Goal: Transaction & Acquisition: Purchase product/service

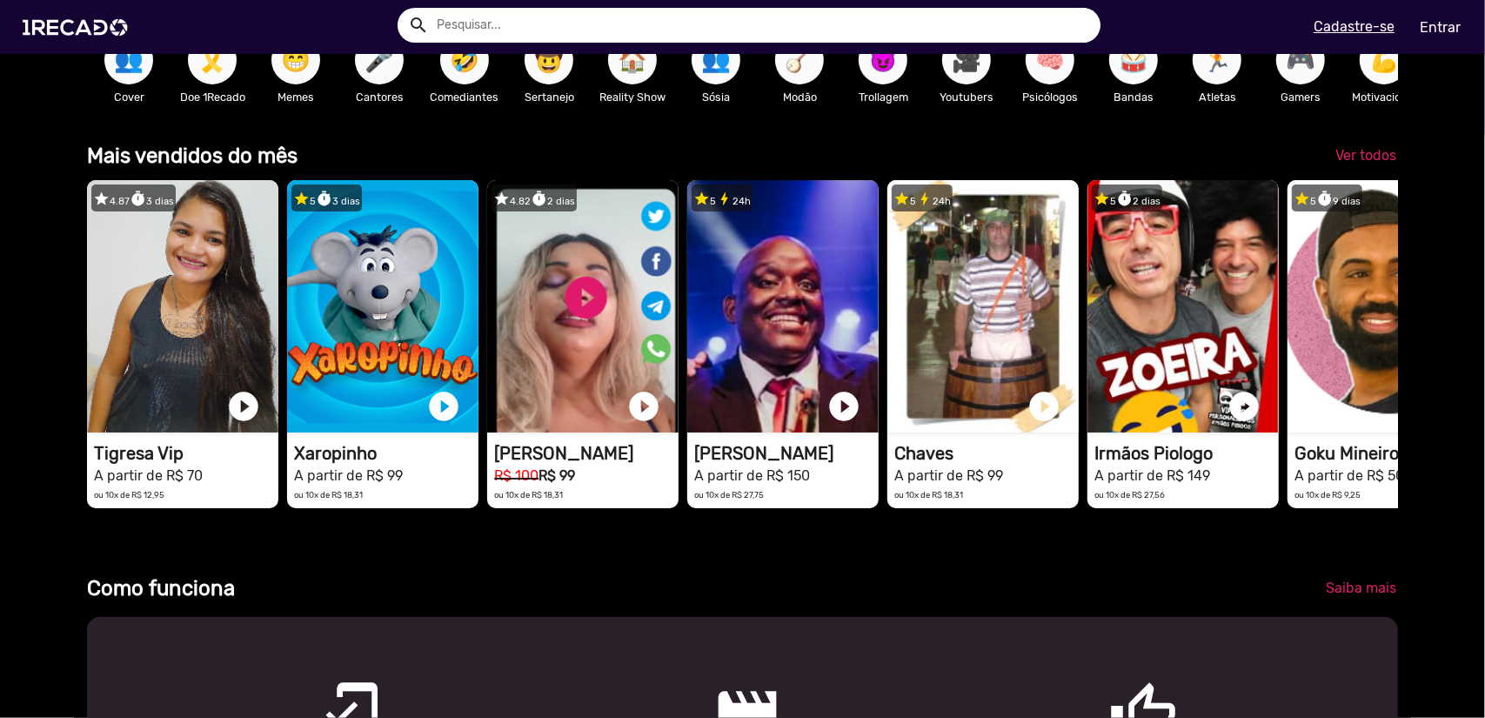
scroll to position [522, 0]
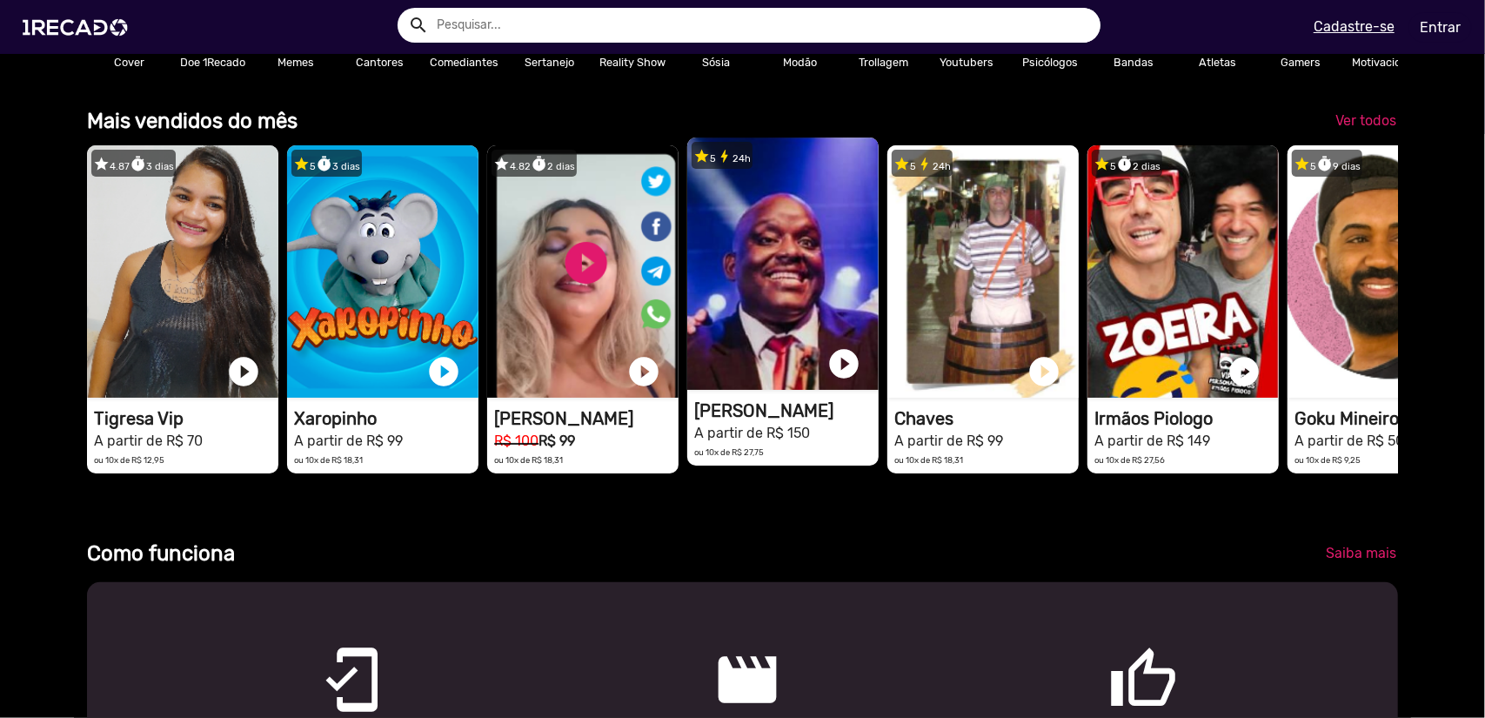
click at [758, 260] on video "1RECADO vídeos dedicados para fãs e empresas" at bounding box center [782, 263] width 191 height 252
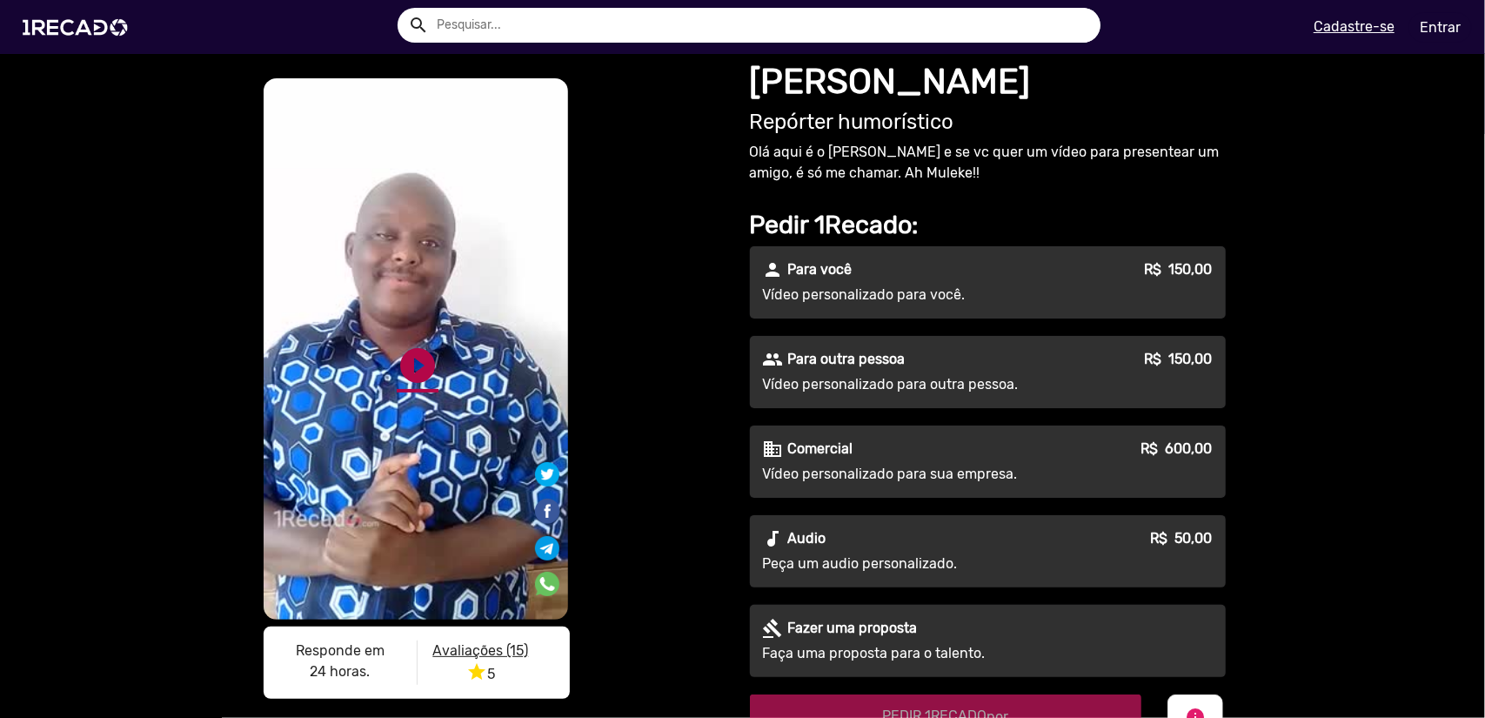
click at [421, 365] on link "play_circle_filled" at bounding box center [418, 365] width 42 height 42
click at [873, 362] on p "Para outra pessoa" at bounding box center [846, 359] width 117 height 21
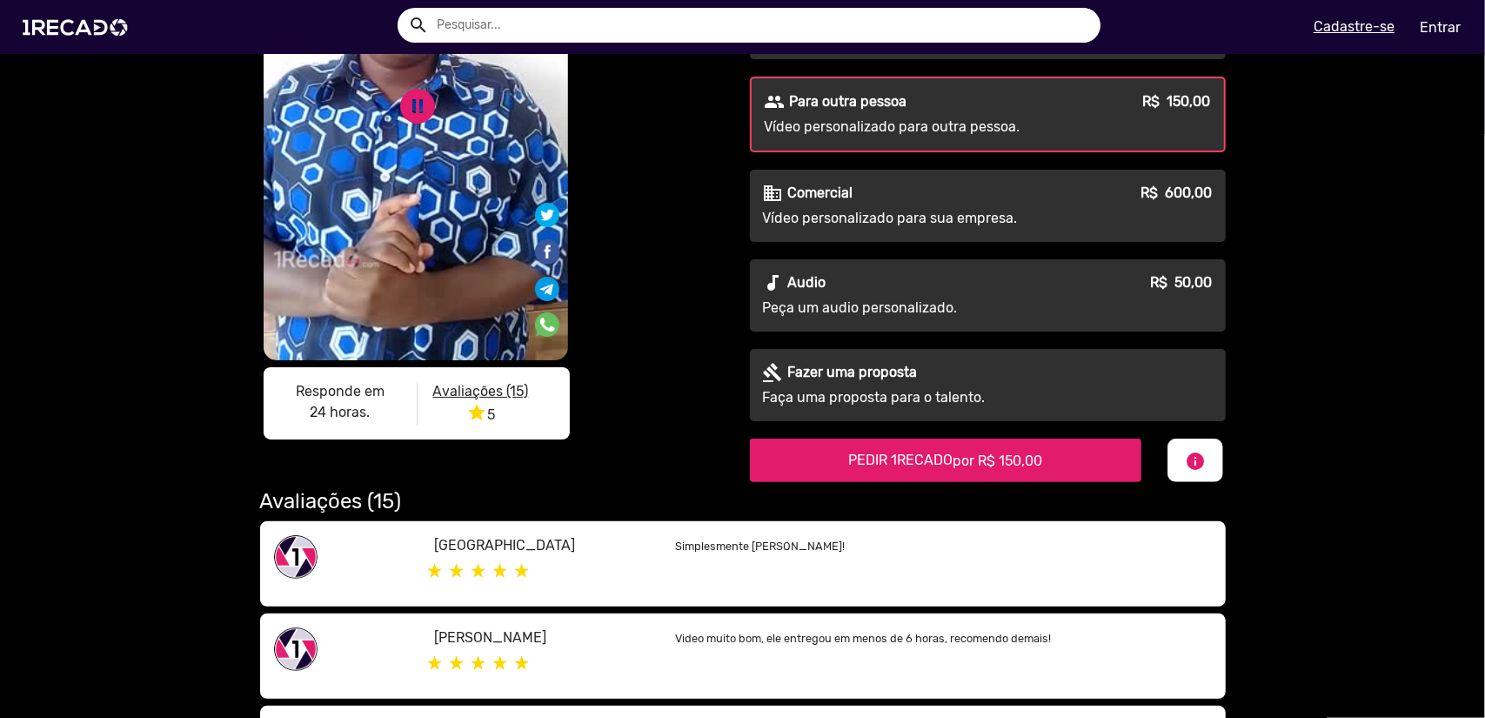
scroll to position [261, 0]
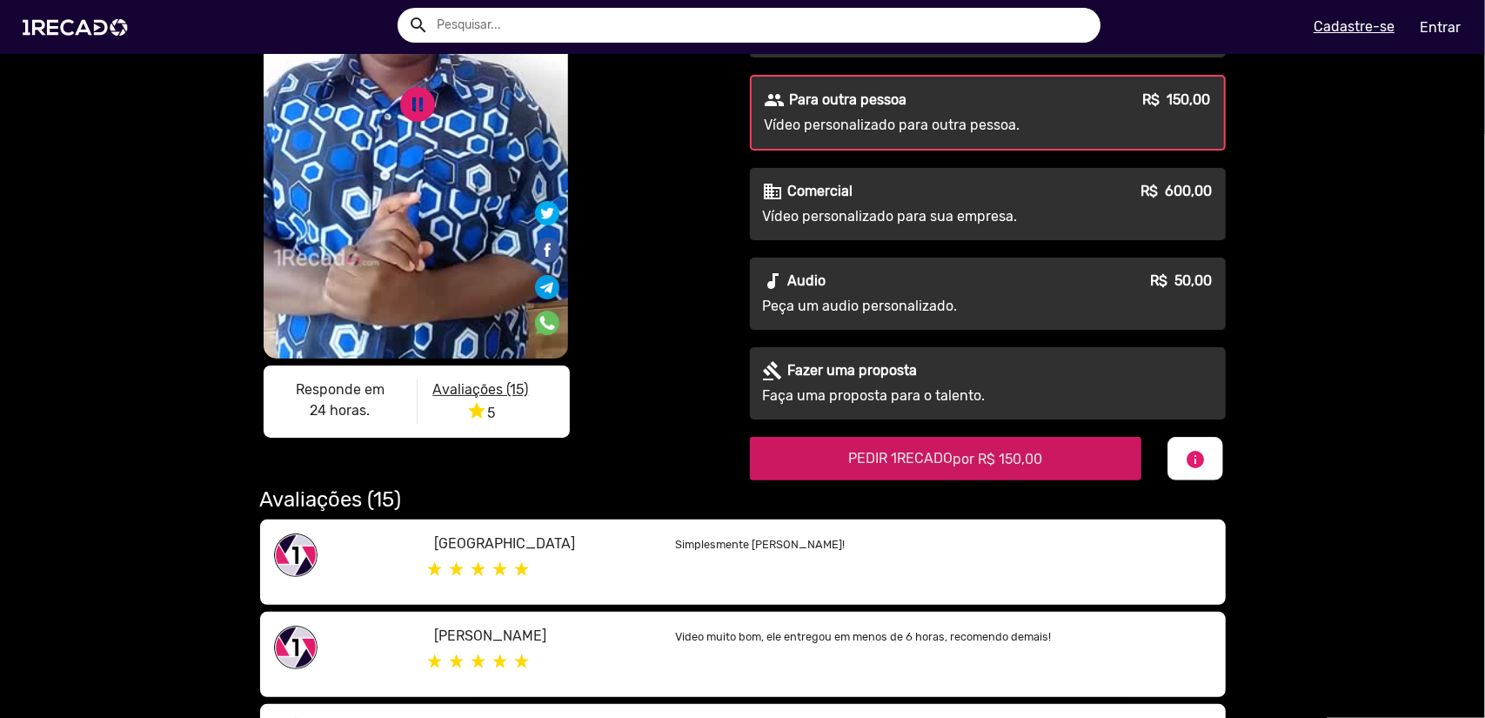
click at [926, 453] on span "PEDIR 1RECADO por R$ 150,00" at bounding box center [945, 458] width 194 height 17
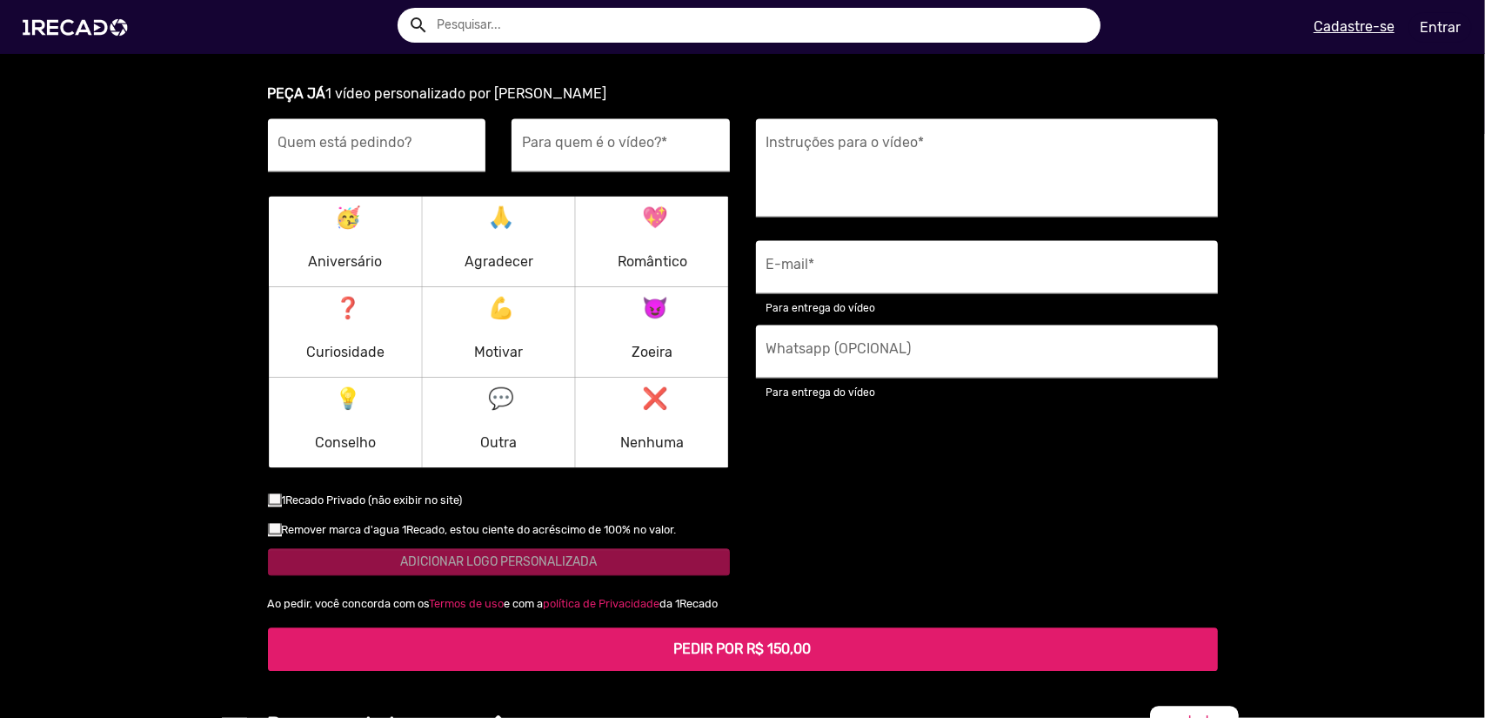
scroll to position [2242, 0]
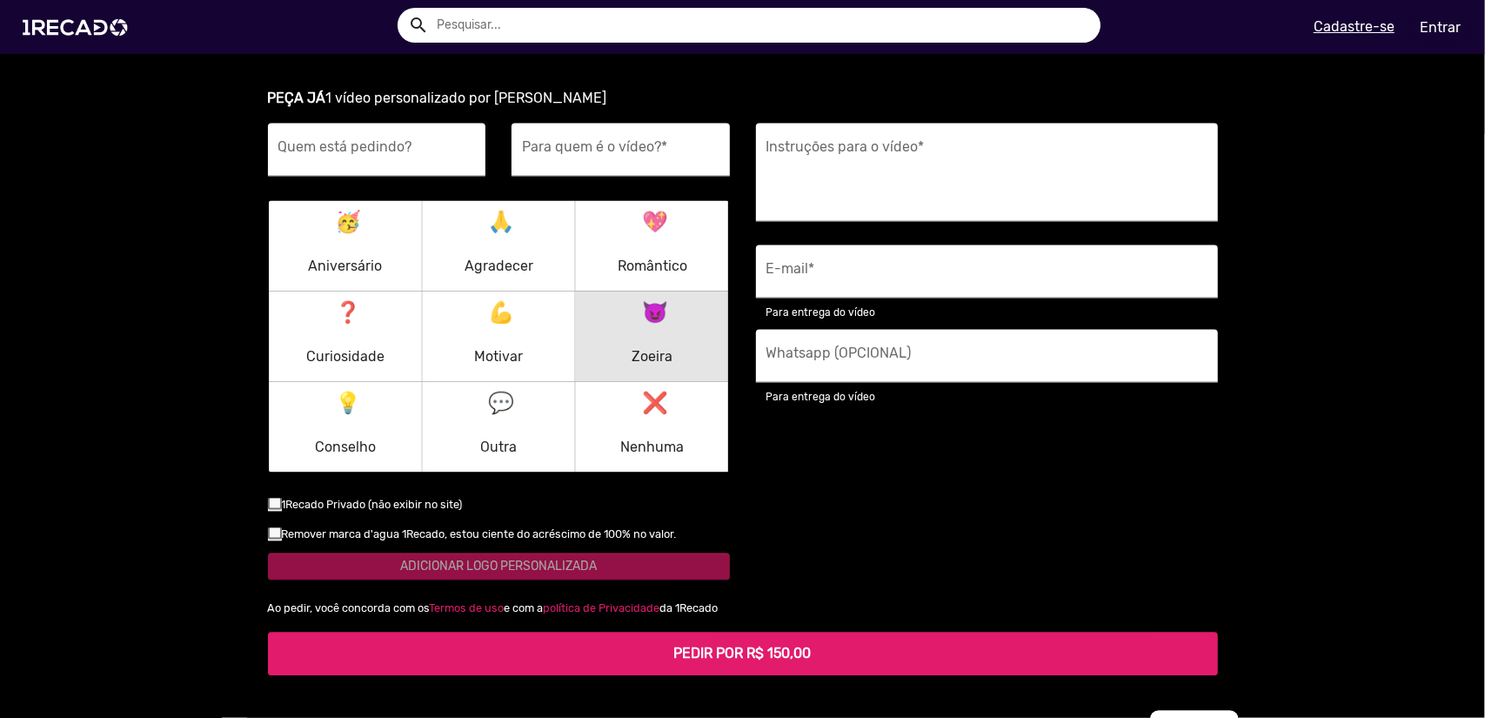
click at [651, 298] on mat-icon "😈" at bounding box center [652, 308] width 21 height 21
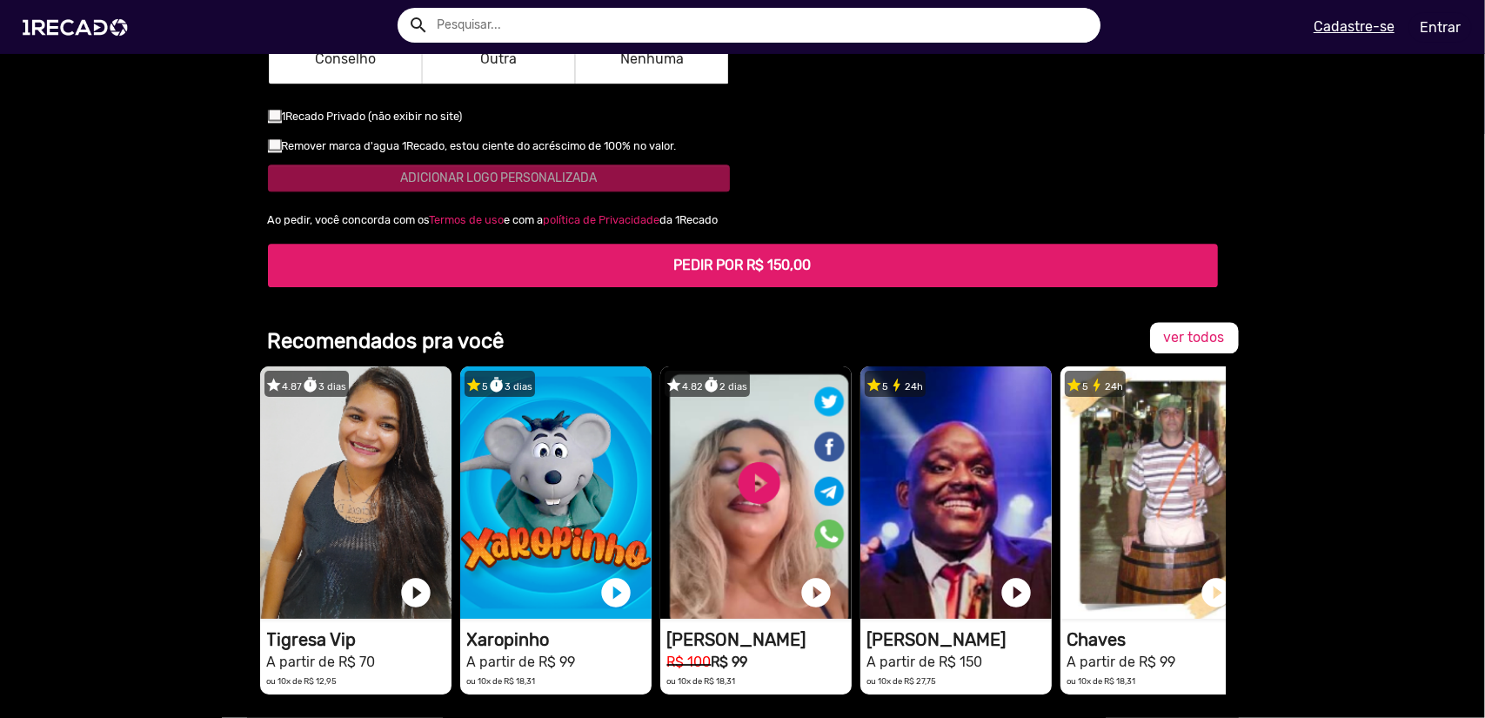
scroll to position [2590, 0]
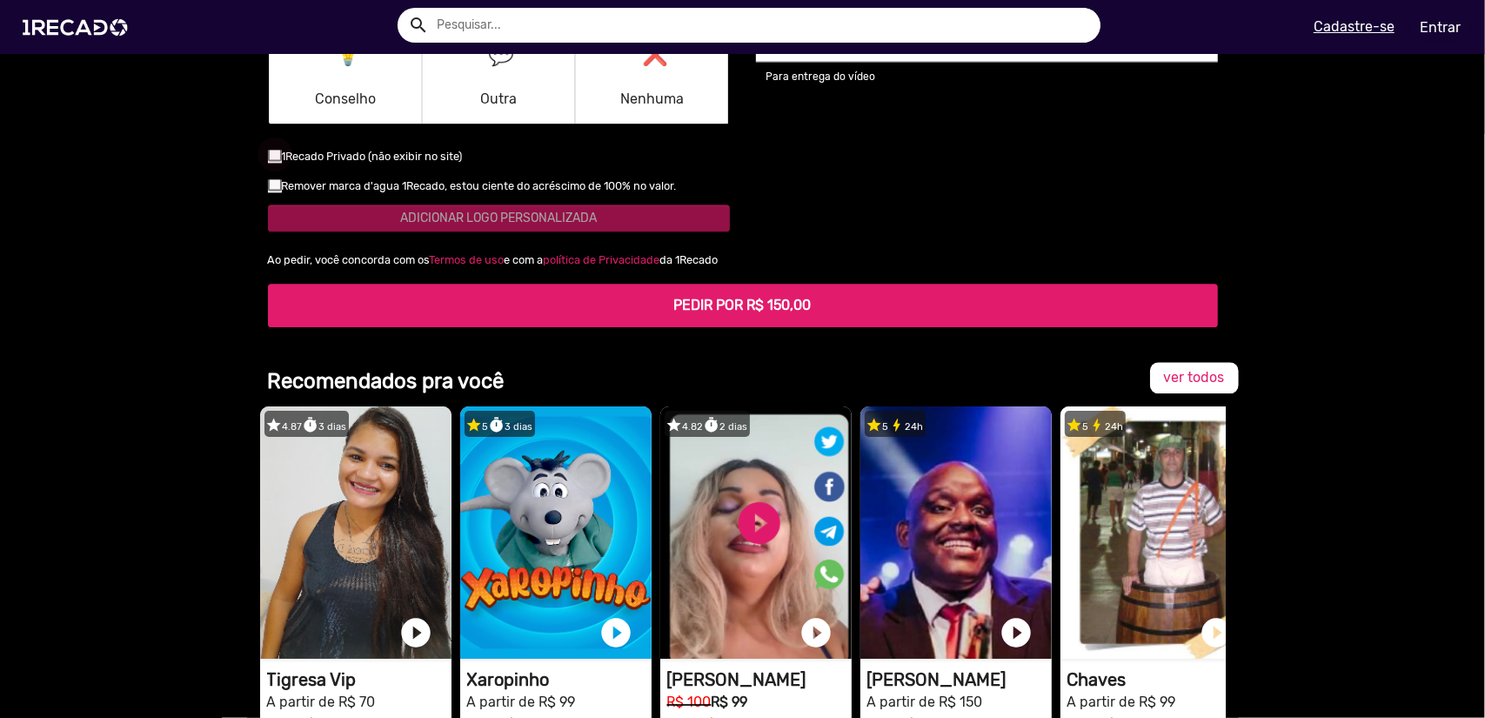
click at [269, 147] on div at bounding box center [275, 154] width 14 height 14
click at [274, 161] on input "checkbox" at bounding box center [274, 161] width 1 height 1
checkbox input "true"
click at [270, 177] on div at bounding box center [275, 184] width 14 height 14
click at [274, 191] on input "checkbox" at bounding box center [274, 191] width 1 height 1
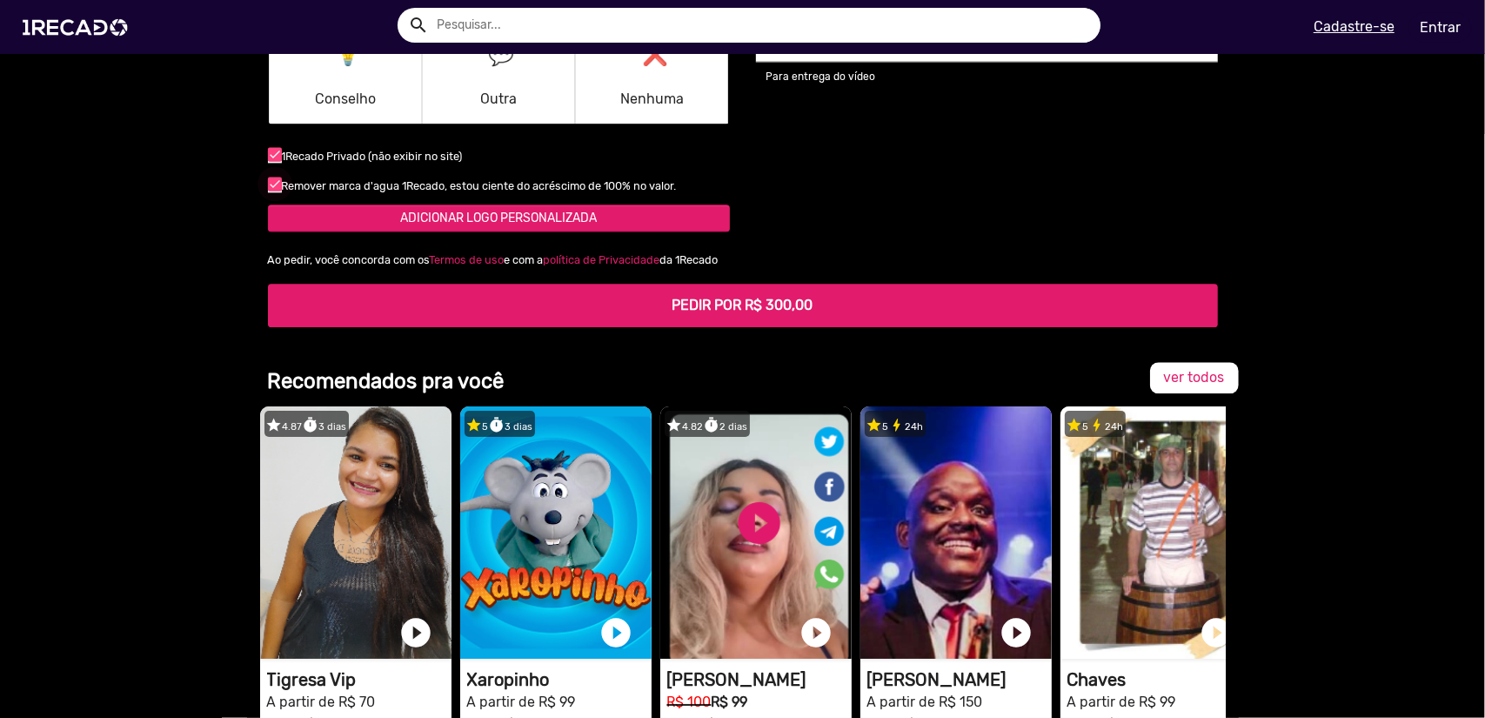
click at [273, 177] on div at bounding box center [275, 184] width 14 height 14
click at [274, 191] on input "checkbox" at bounding box center [274, 191] width 1 height 1
checkbox input "false"
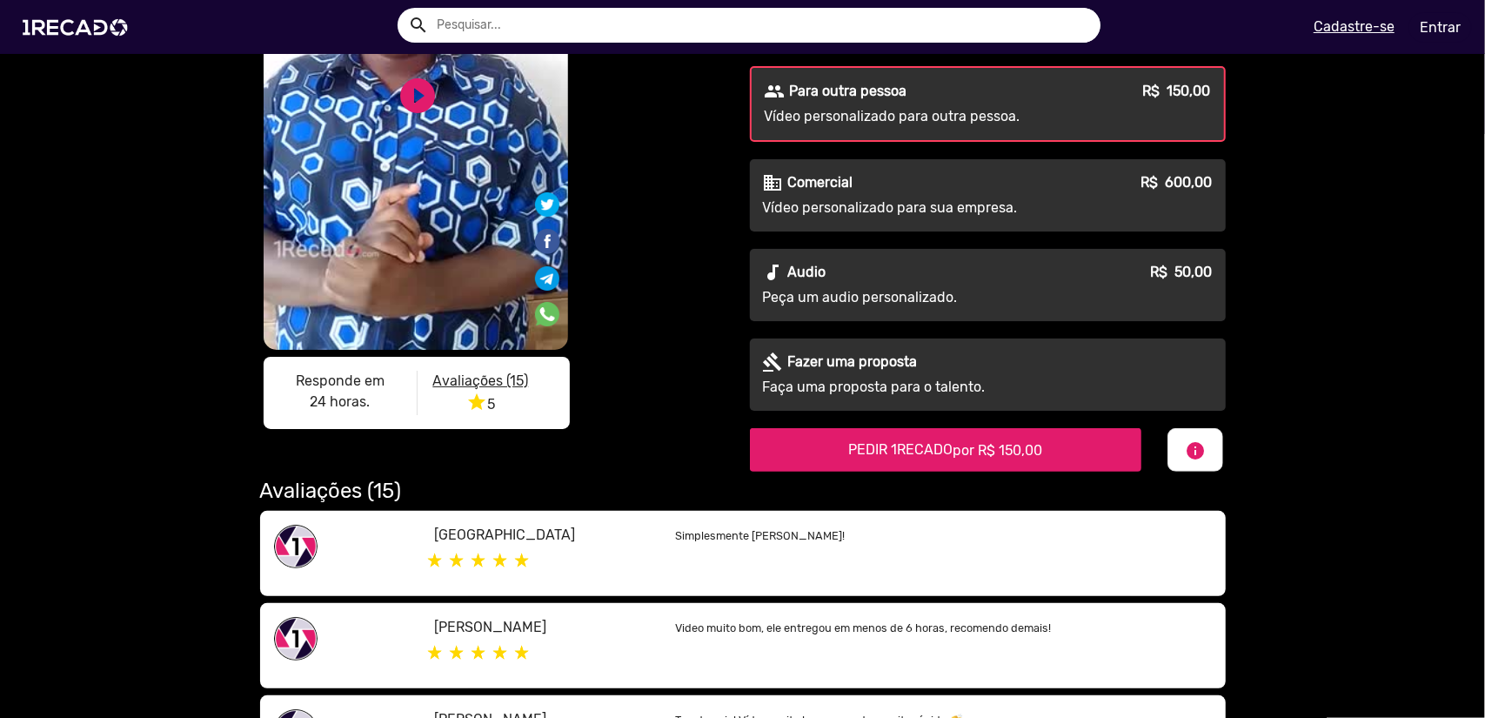
scroll to position [0, 0]
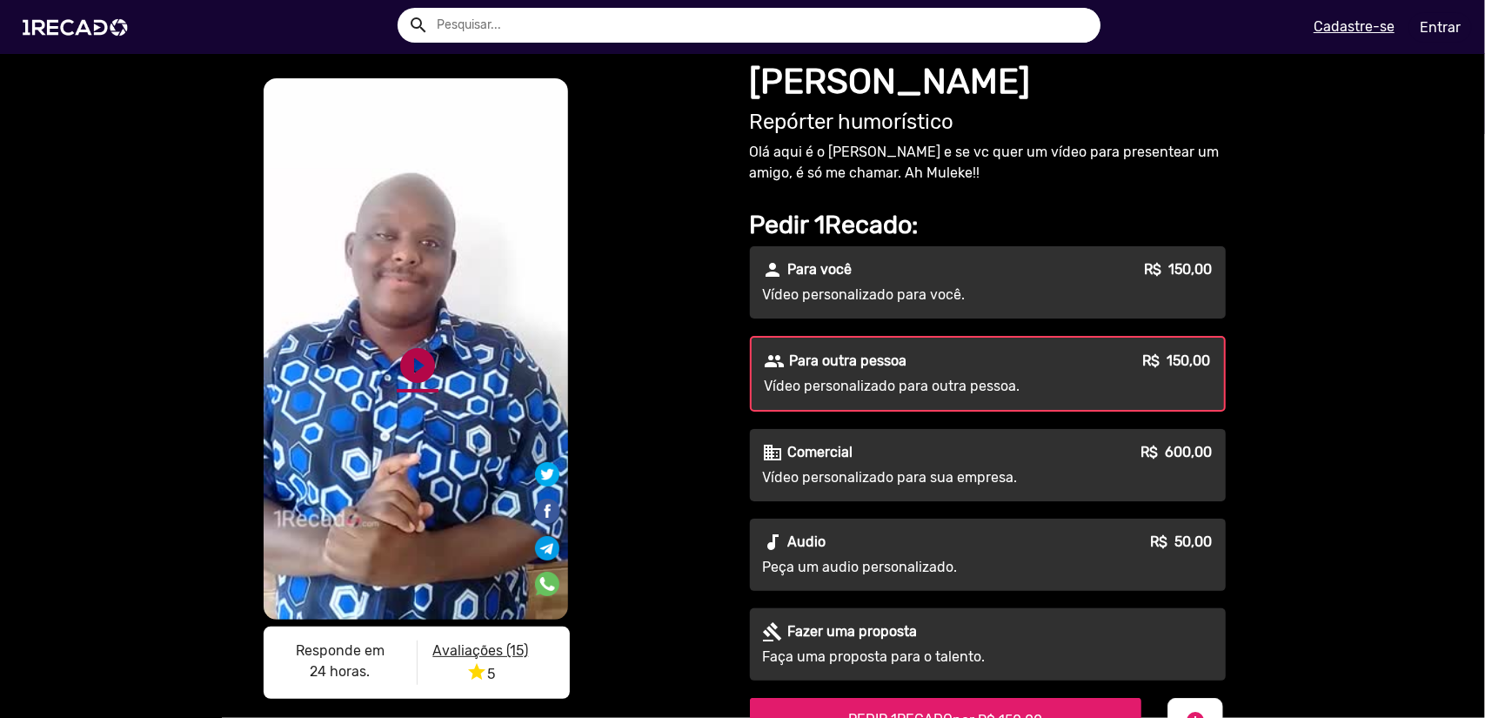
click at [405, 358] on link "play_circle_filled" at bounding box center [418, 365] width 42 height 42
click at [405, 358] on link "pause_circle" at bounding box center [418, 365] width 42 height 42
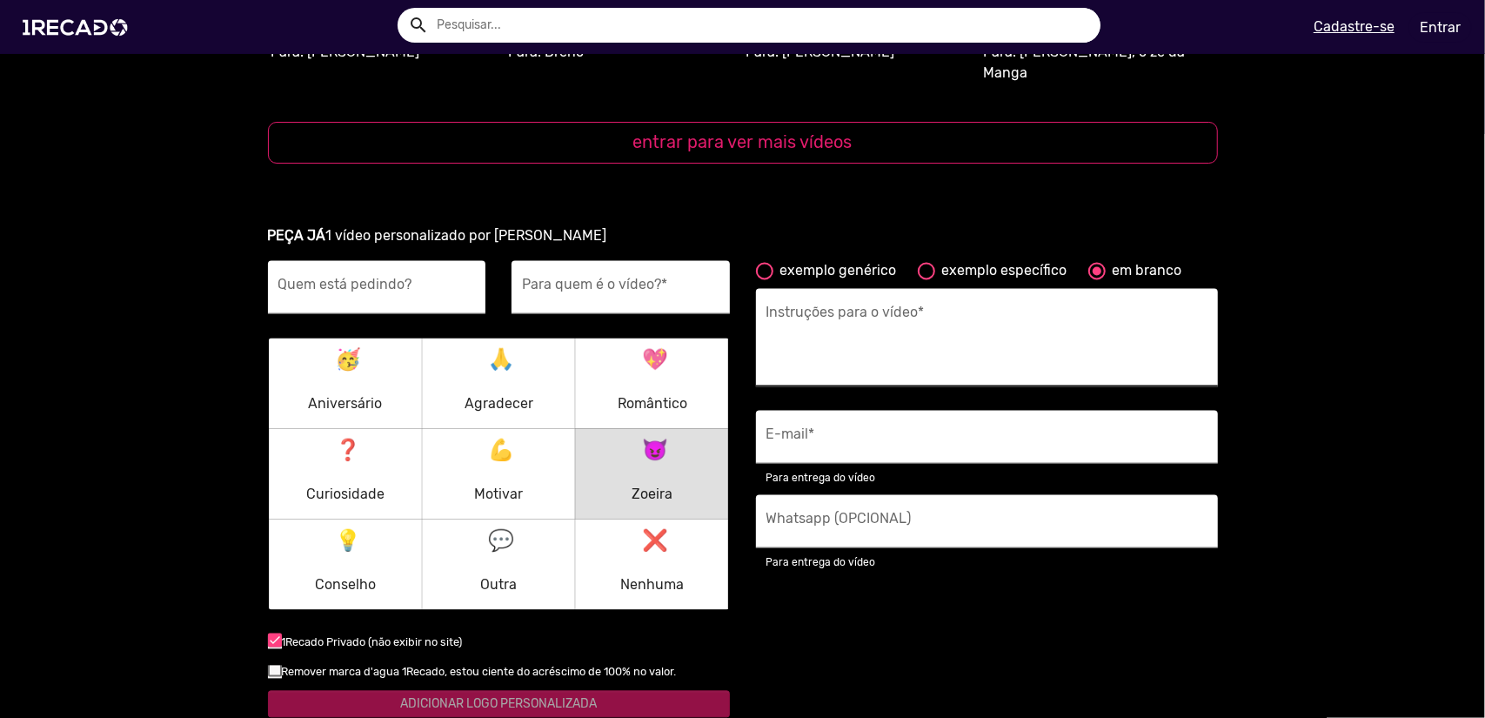
scroll to position [2088, 0]
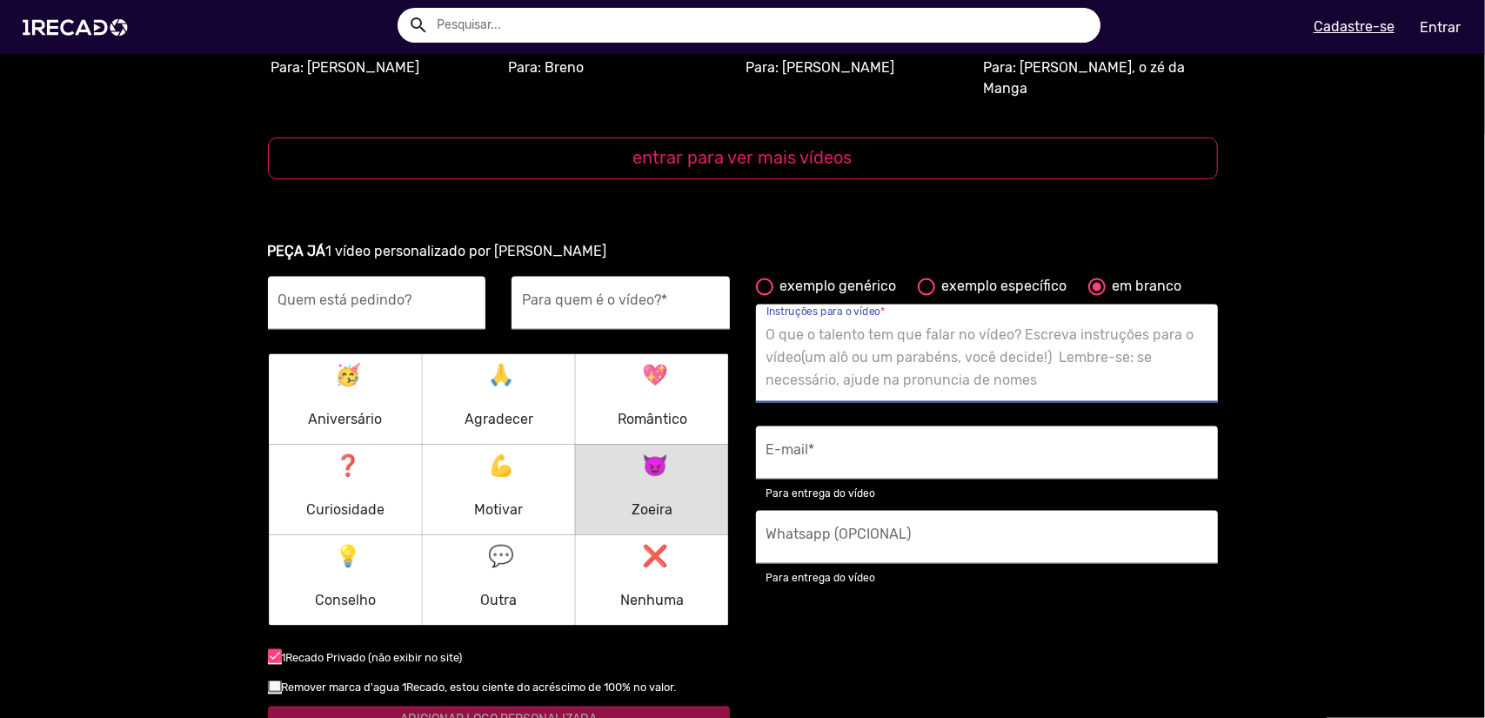
click at [852, 345] on textarea "Instruções para o vídeo *" at bounding box center [986, 358] width 441 height 71
click at [969, 221] on div "PEÇA JÁ 1 vídeo personalizado por [PERSON_NAME] Quem está pedindo? Para quem é …" at bounding box center [743, 535] width 992 height 629
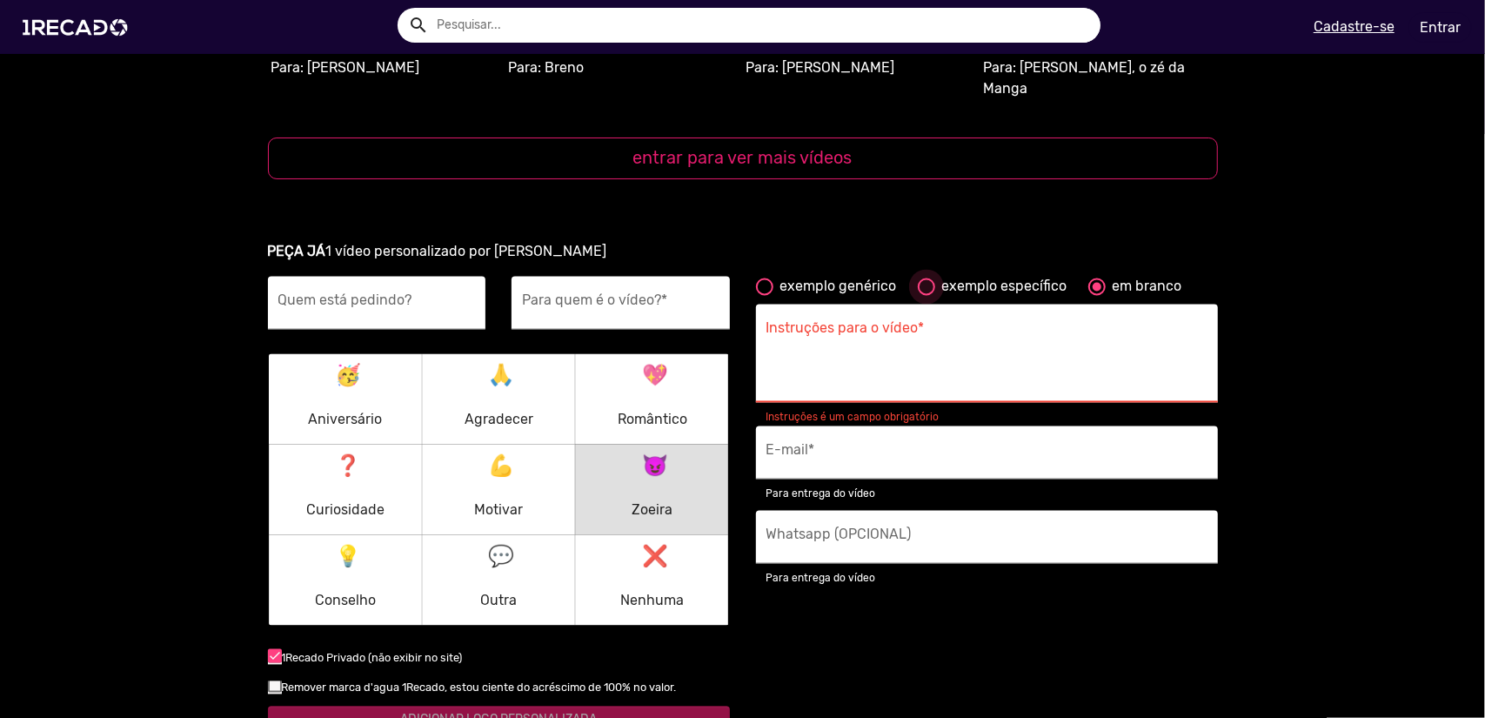
click at [937, 277] on div "exemplo específico" at bounding box center [1001, 287] width 132 height 21
click at [926, 296] on input "exemplo específico" at bounding box center [926, 296] width 1 height 1
radio input "true"
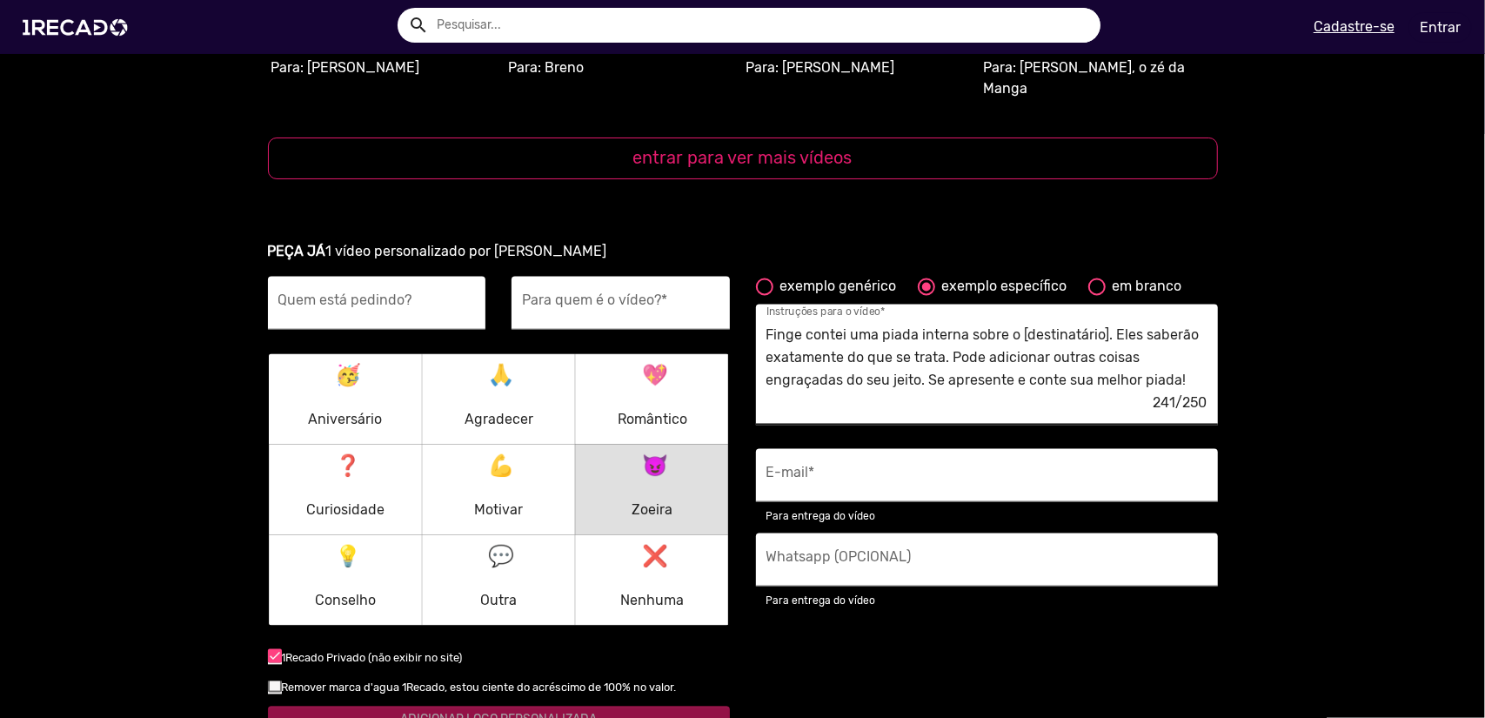
click at [919, 341] on textarea "Finge contei uma piada interna sobre o [destinatário]. Eles saberão exatamente …" at bounding box center [986, 358] width 441 height 71
click at [1014, 329] on textarea "Finge contei uma piada interna sobre o [destinatário]. Eles saberão exatamente …" at bounding box center [986, 358] width 441 height 71
click at [979, 332] on textarea "Finge contei uma piada interna sobre o [destinatário]. Eles saberão exatamente …" at bounding box center [986, 358] width 441 height 71
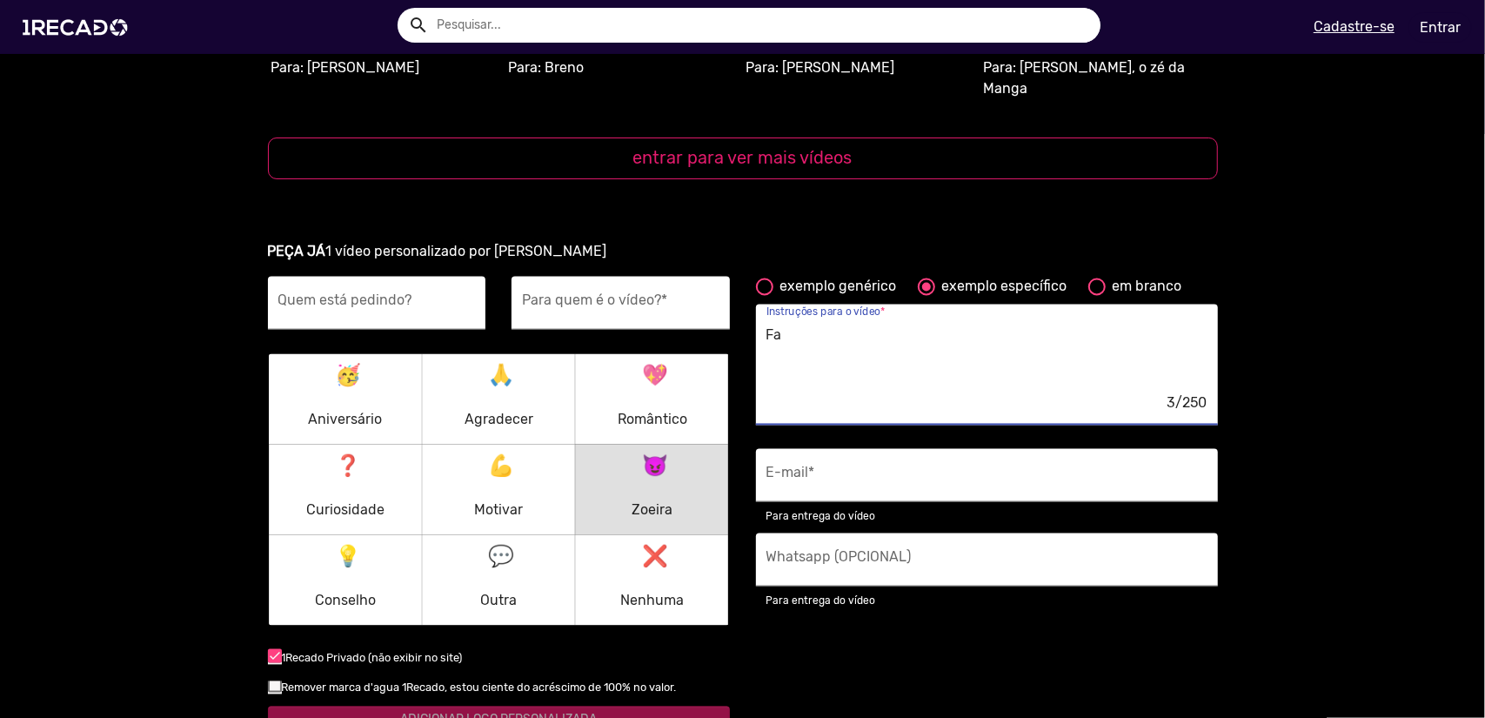
type textarea "F"
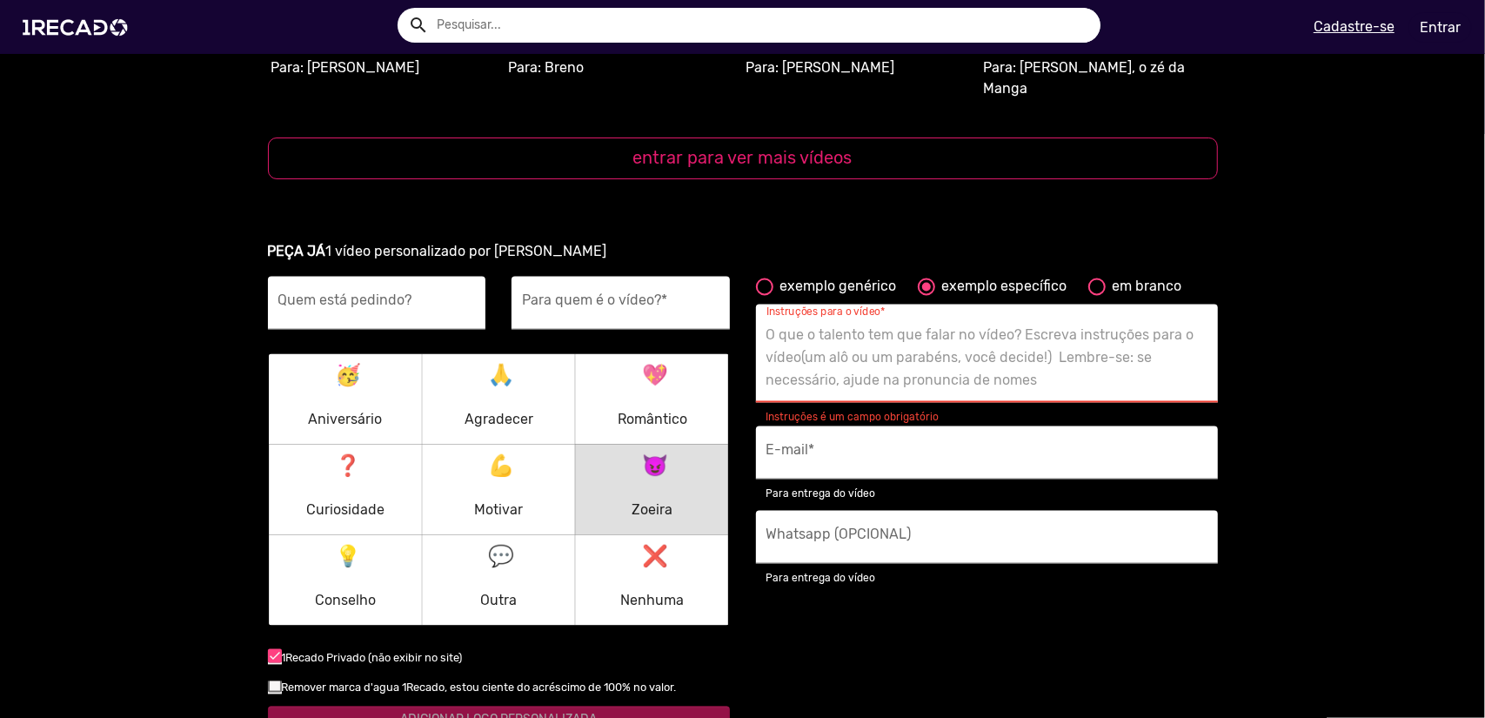
type textarea "F"
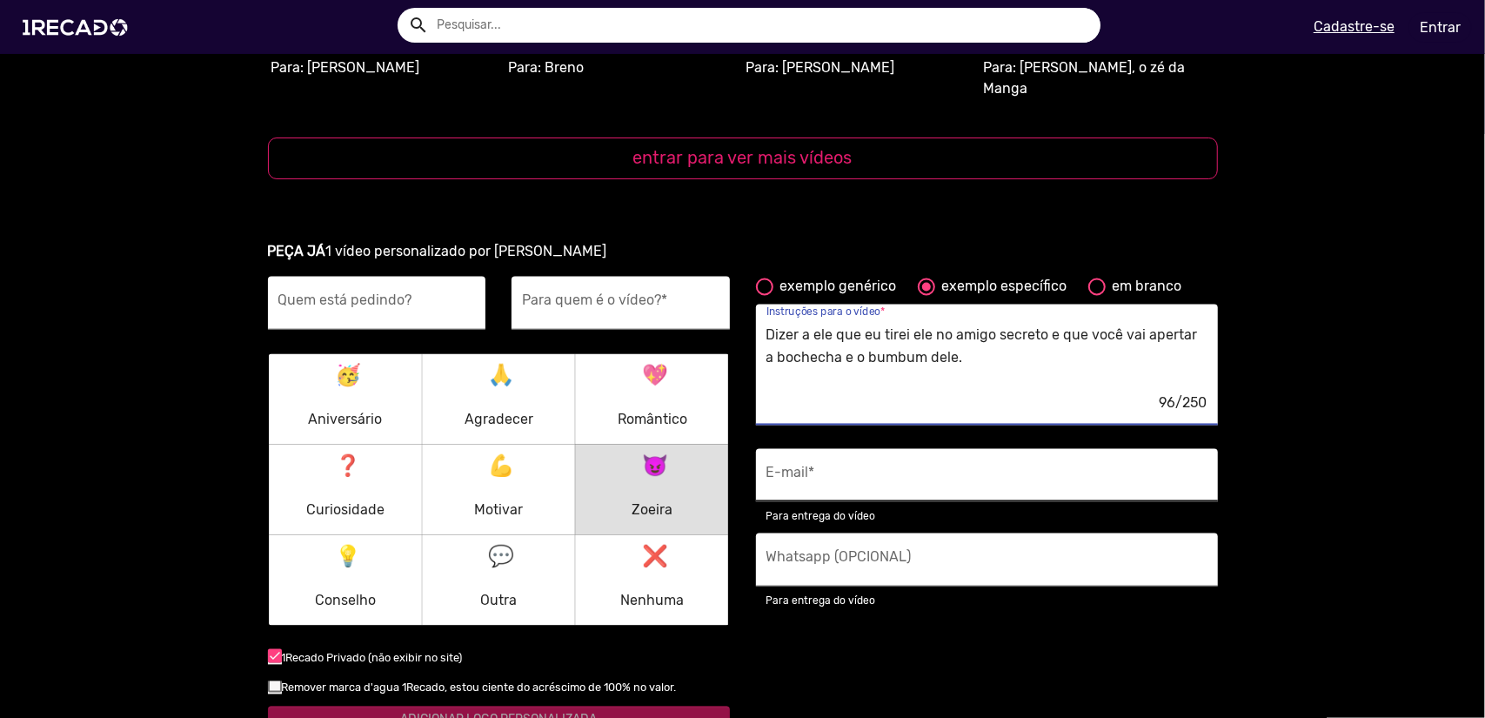
type textarea "Dizer a ele que eu tirei ele no amigo secreto e que você vai apertar a bochecha…"
click at [853, 469] on input "E-mail *" at bounding box center [986, 480] width 441 height 23
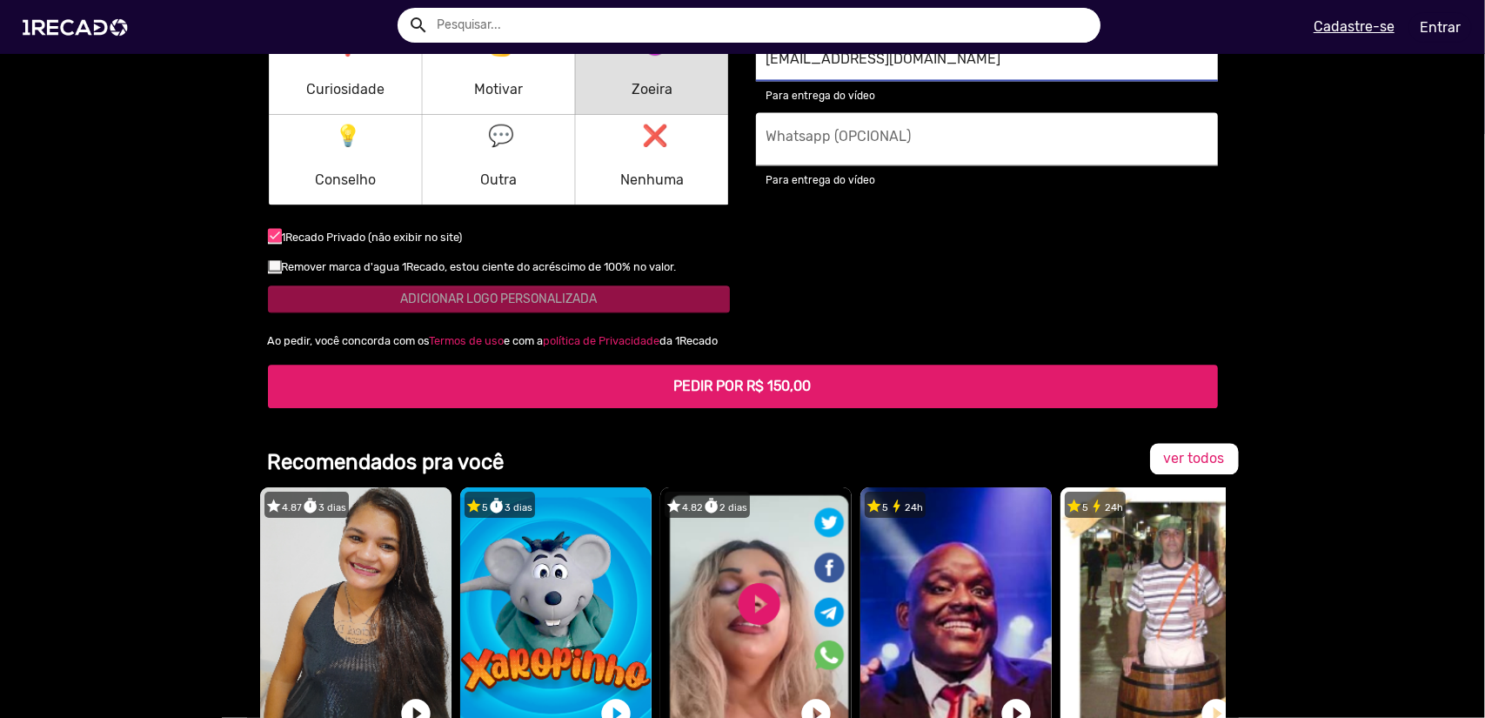
scroll to position [2523, 0]
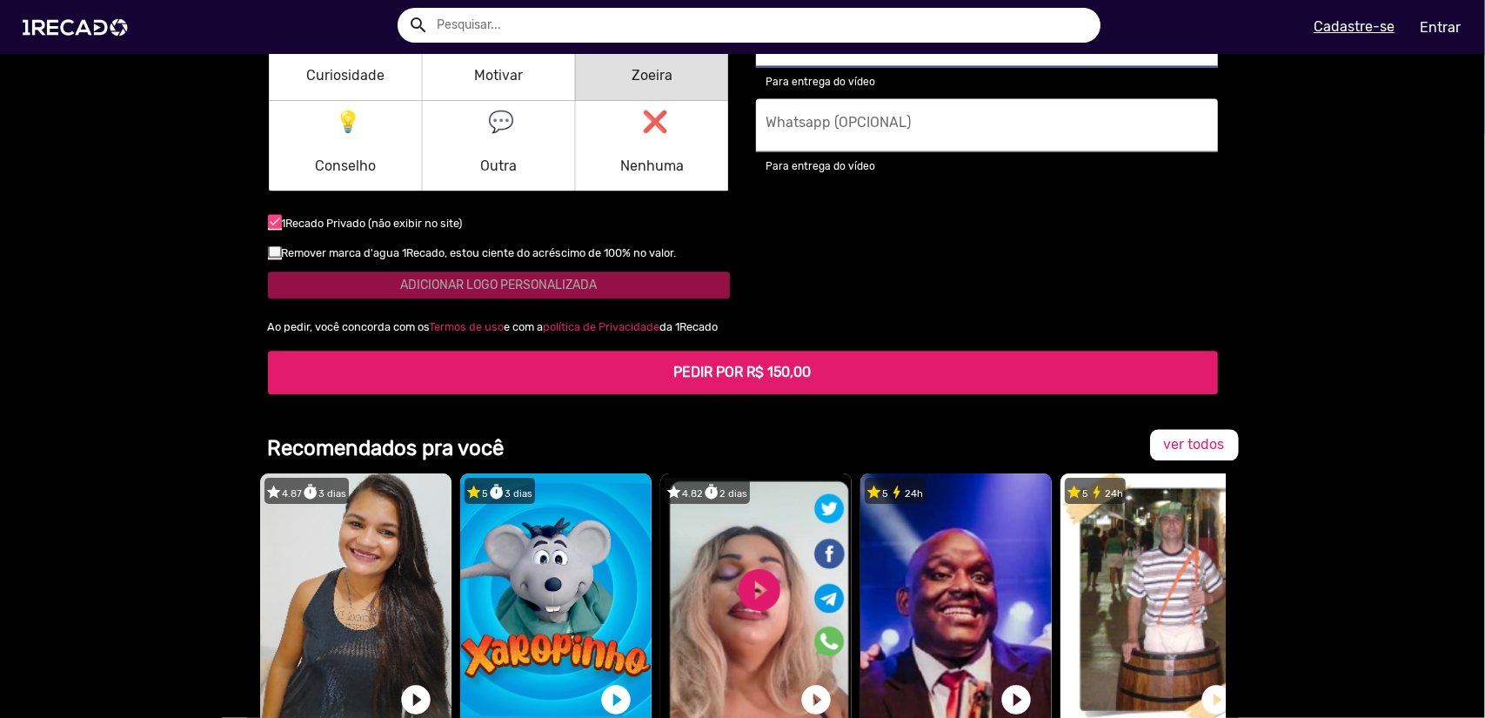
type input "[EMAIL_ADDRESS][DOMAIN_NAME]"
click at [800, 364] on b "PEDIR POR R$ 150,00" at bounding box center [742, 372] width 137 height 17
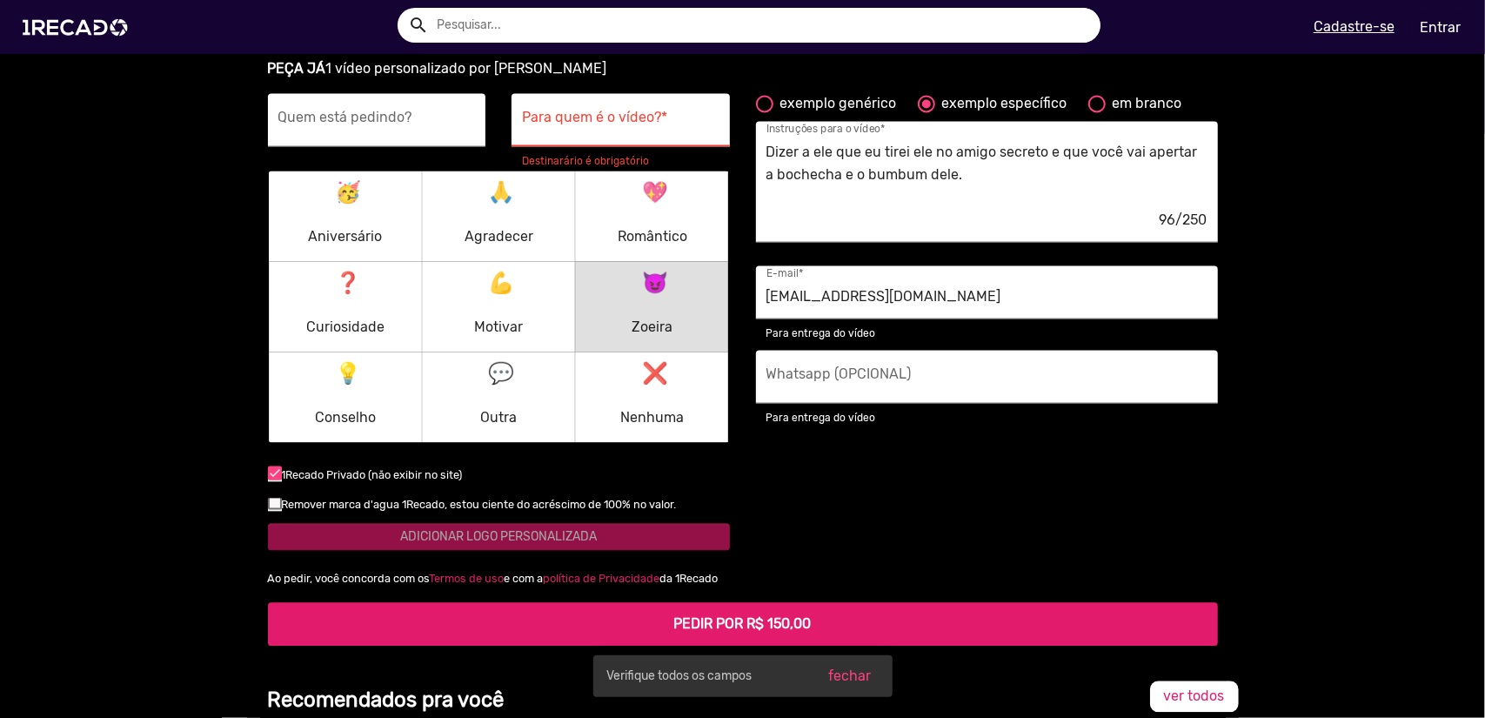
scroll to position [2262, 0]
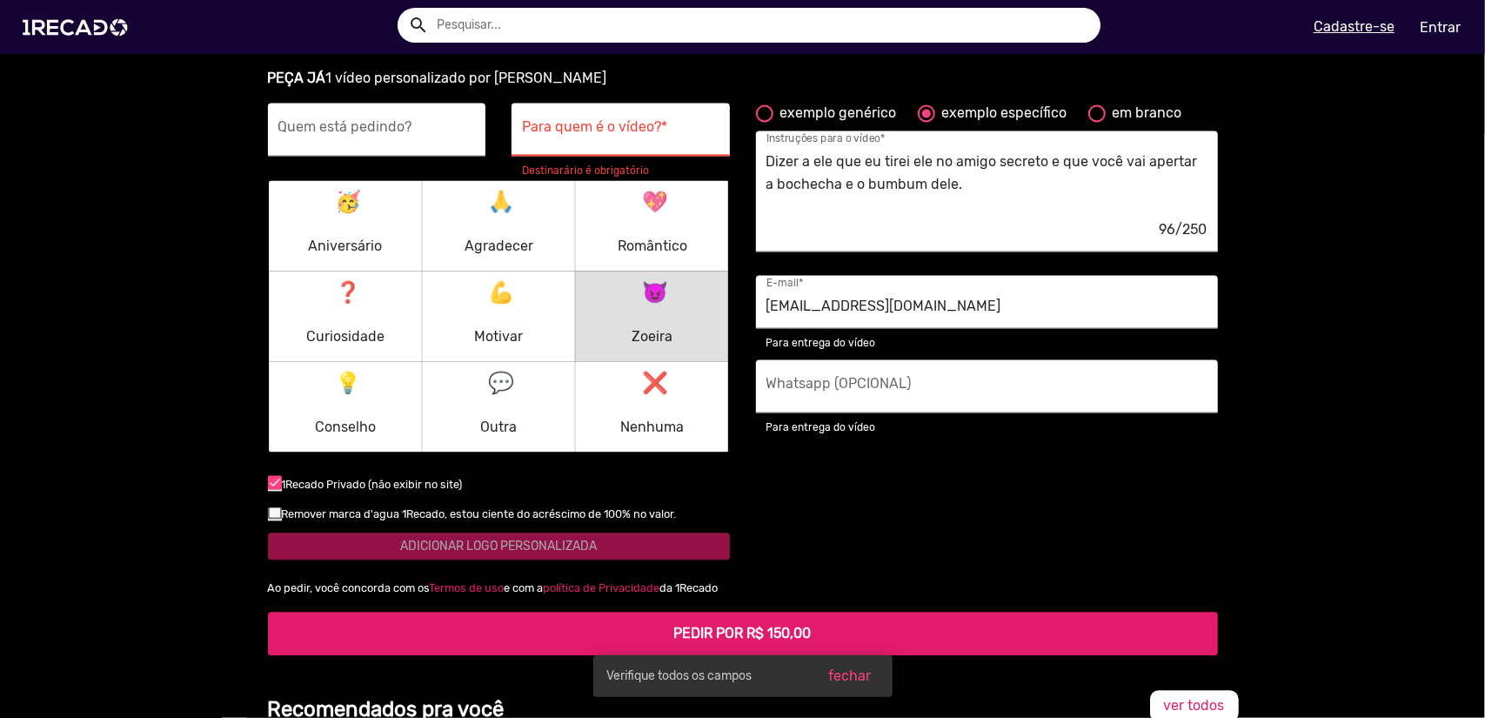
click at [636, 307] on p "😈 Zoeira" at bounding box center [652, 316] width 41 height 84
click at [584, 103] on div "Para quem é o vídeo? *" at bounding box center [620, 129] width 197 height 53
click at [565, 123] on input "Para quem é o vídeo? *" at bounding box center [620, 134] width 197 height 23
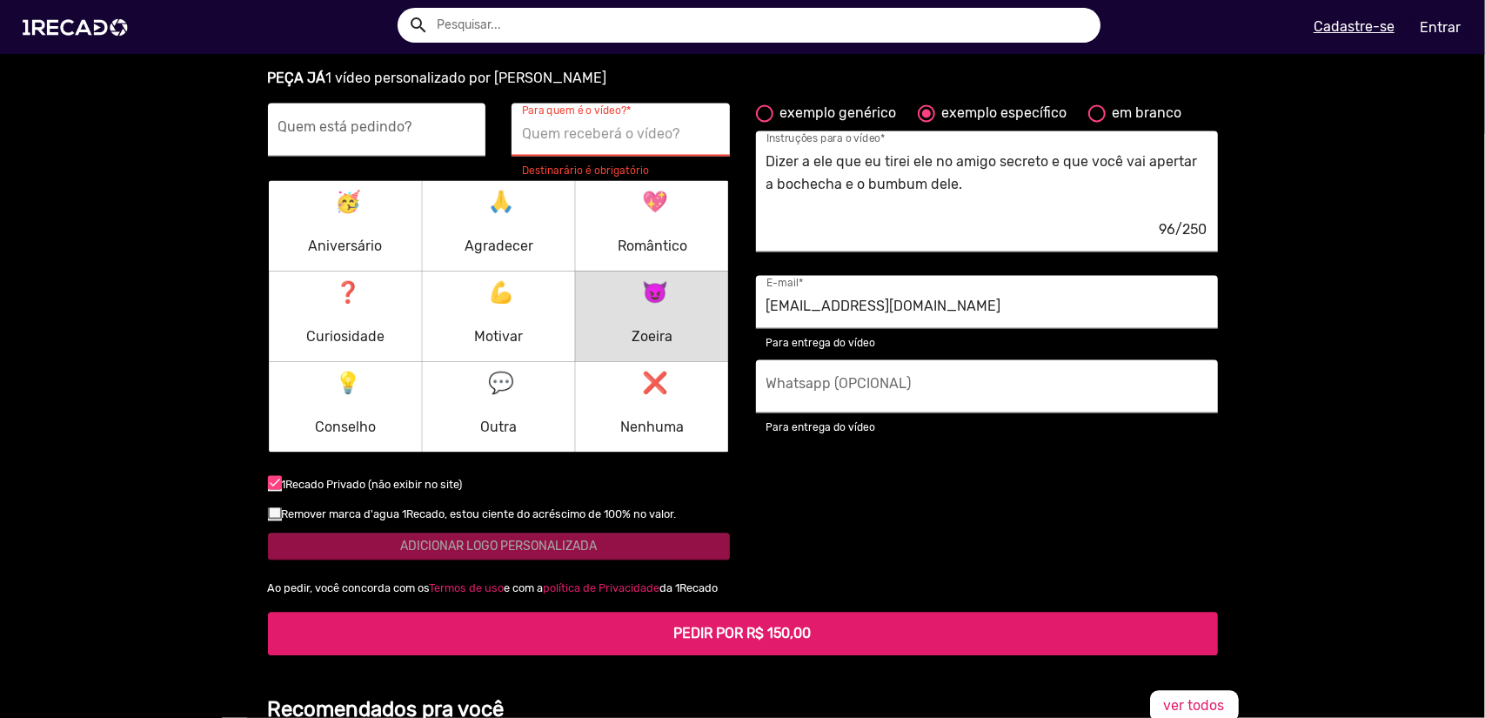
click at [579, 123] on input "Para quem é o vídeo? *" at bounding box center [620, 134] width 197 height 23
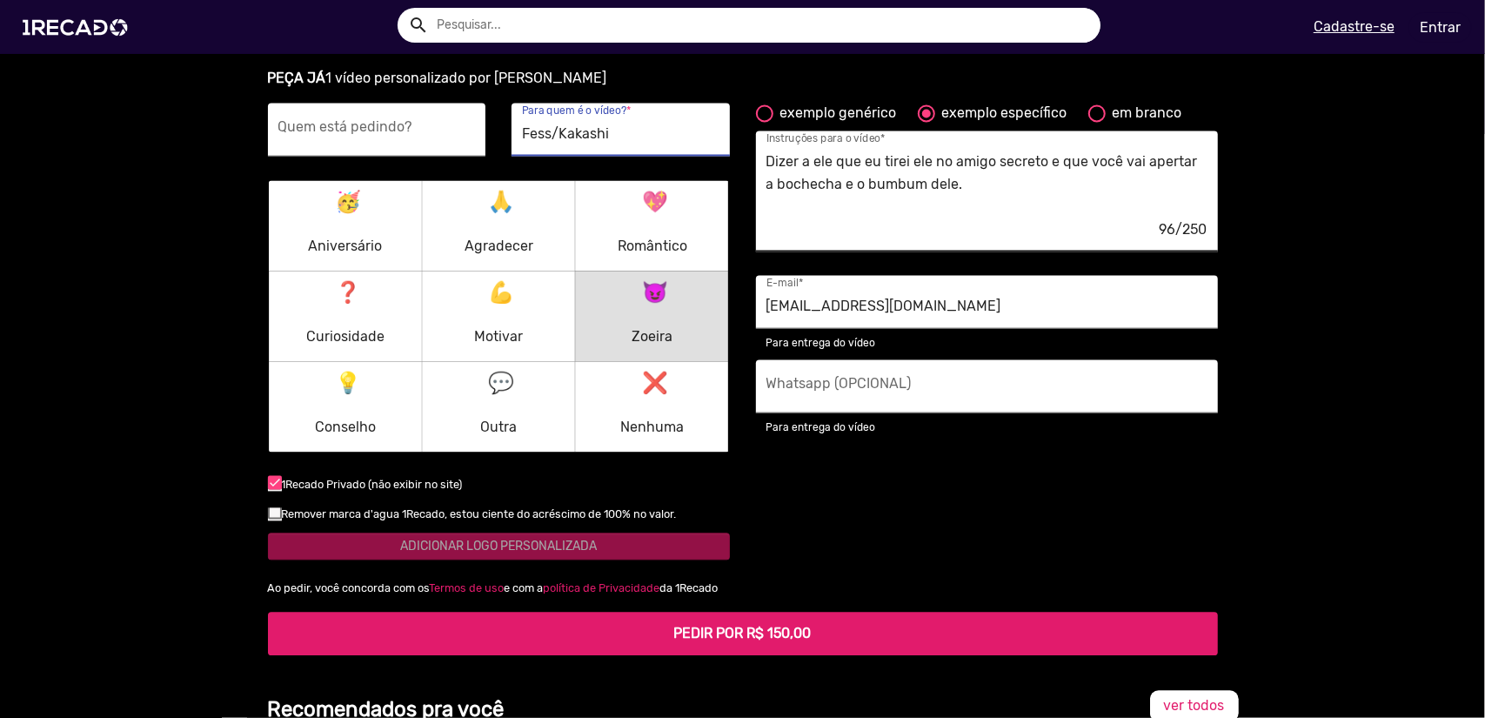
type input "Fess/Kakashi"
click at [795, 625] on b "PEDIR POR R$ 150,00" at bounding box center [742, 633] width 137 height 17
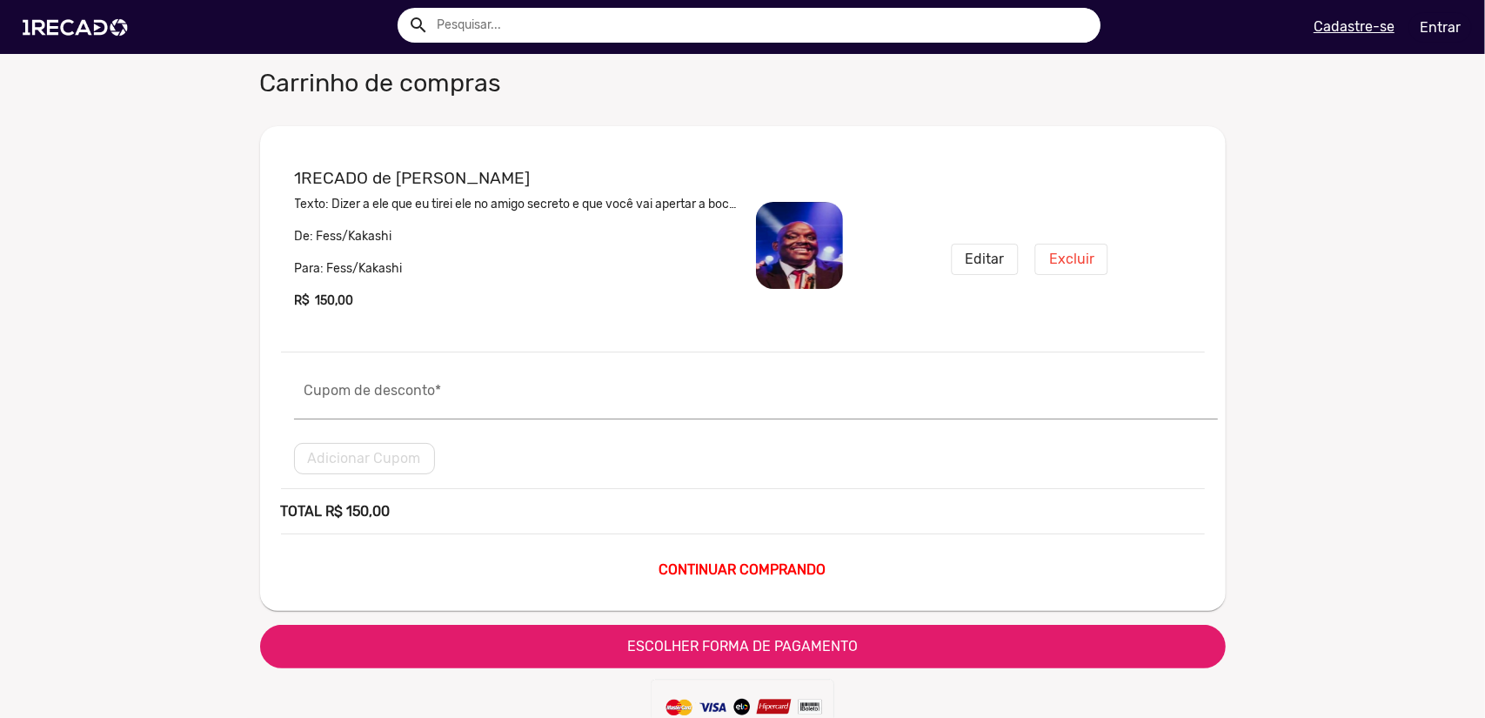
click at [840, 642] on span "ESCOLHER FORMA DE PAGAMENTO" at bounding box center [742, 646] width 231 height 17
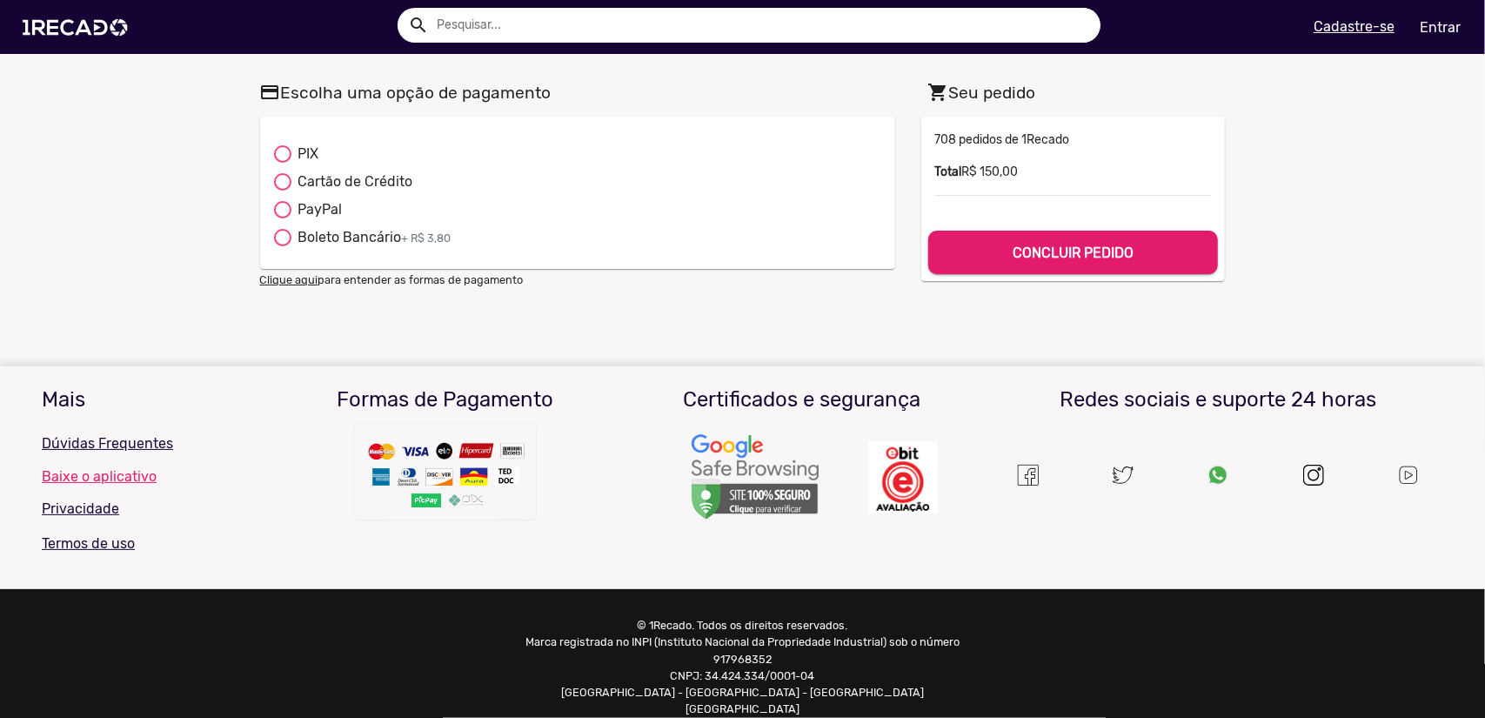
click at [303, 210] on div "PayPal" at bounding box center [316, 209] width 51 height 21
click at [283, 218] on input "PayPal" at bounding box center [282, 218] width 1 height 1
radio input "true"
